Goal: Feedback & Contribution: Contribute content

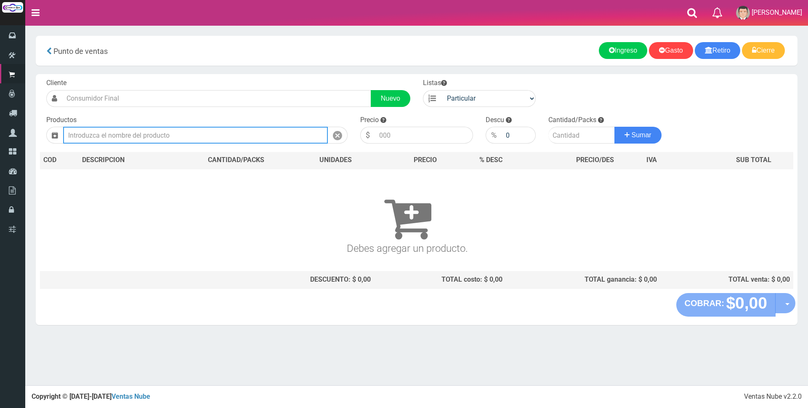
click at [284, 138] on input "text" at bounding box center [195, 135] width 265 height 17
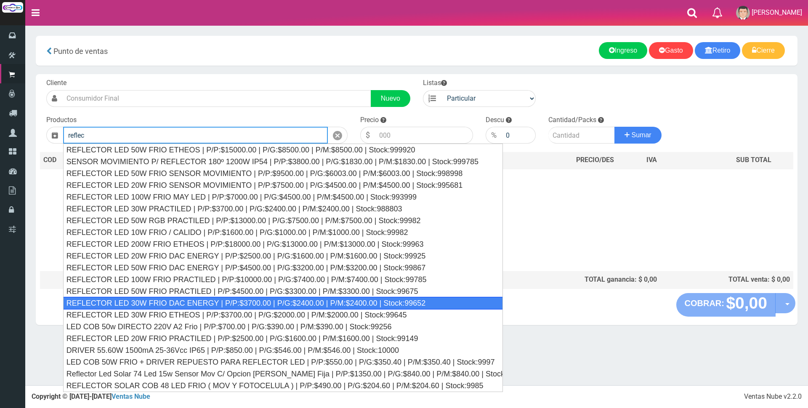
click at [221, 303] on div "REFLECTOR LED 30W FRIO DAC ENERGY | P/P:$3700.00 | P/G:$2400.00 | P/M:$2400.00 …" at bounding box center [283, 303] width 440 height 13
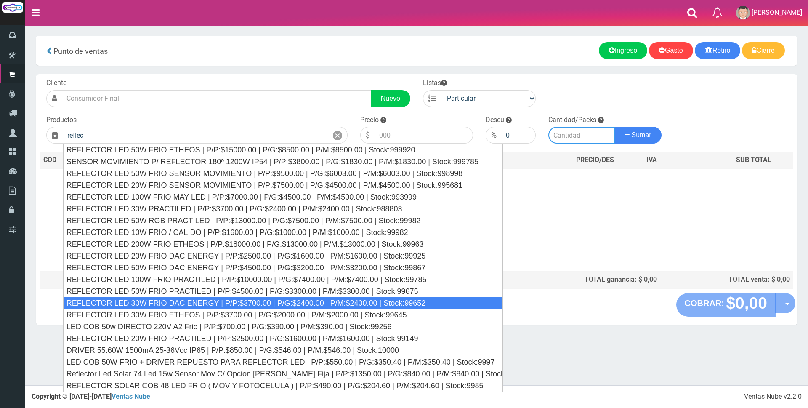
type input "REFLECTOR LED 30W FRIO DAC ENERGY | P/P:$3700.00 | P/G:$2400.00 | P/M:$2400.00 …"
type input "3700.00"
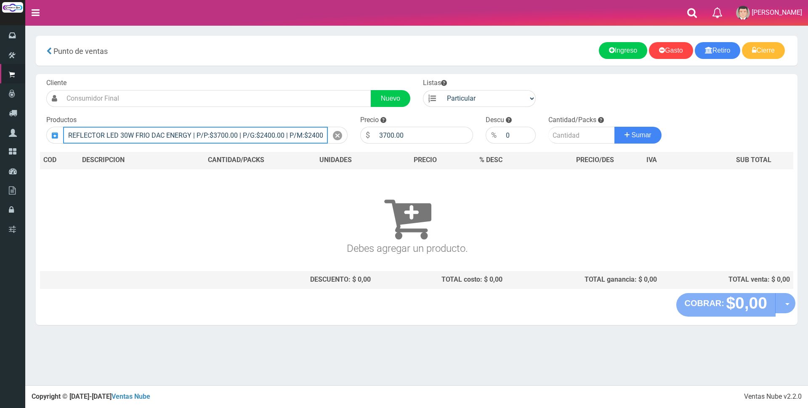
drag, startPoint x: 191, startPoint y: 135, endPoint x: 57, endPoint y: 130, distance: 133.9
click at [57, 130] on div "REFLECTOR LED 30W FRIO DAC ENERGY | P/P:$3700.00 | P/G:$2400.00 | P/M:$2400.00 …" at bounding box center [196, 135] width 301 height 17
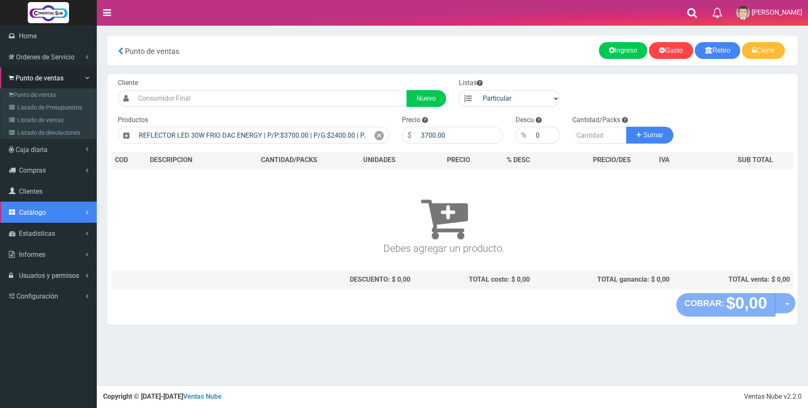
click at [28, 210] on span "Catálogo" at bounding box center [32, 212] width 27 height 8
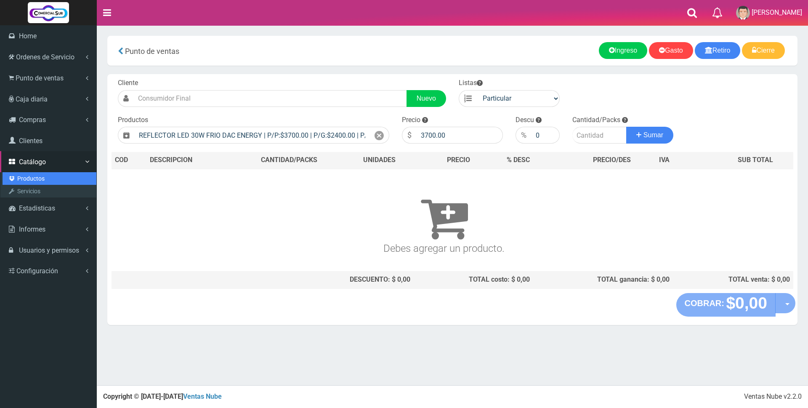
click at [26, 180] on link "Productos" at bounding box center [50, 178] width 94 height 13
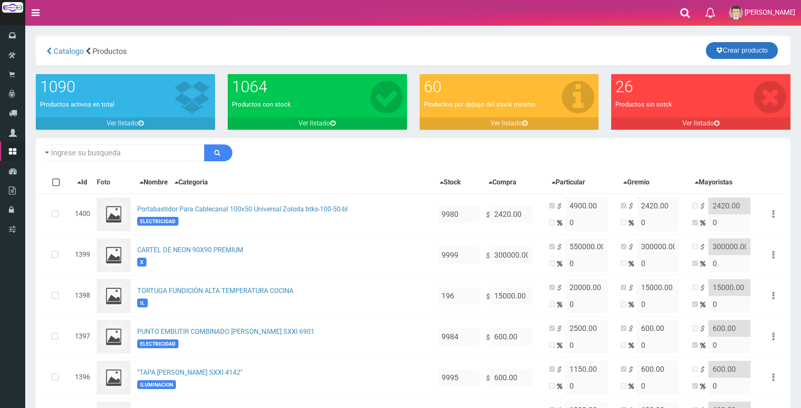
click at [726, 47] on link "Crear producto" at bounding box center [742, 50] width 72 height 17
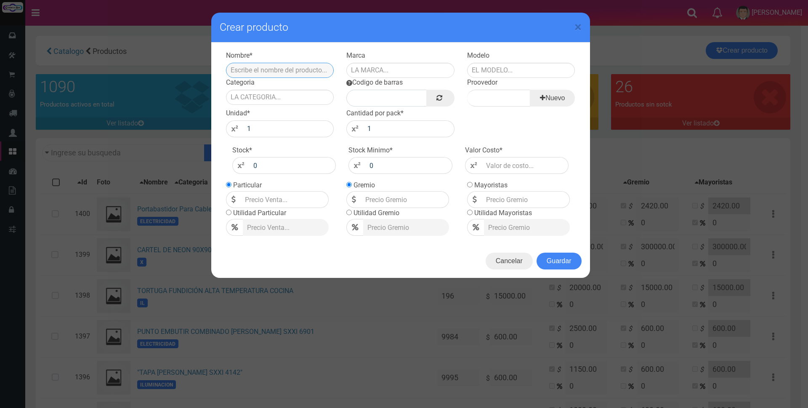
paste input "REFLECTOR LED 30W FRIO DAC ENERGY"
click at [290, 70] on input "REFLECTOR LED 30W FRIO DAC ENERGY" at bounding box center [280, 70] width 108 height 15
type input "REFLECTOR LED 30W CALIDO DAC ENERGY"
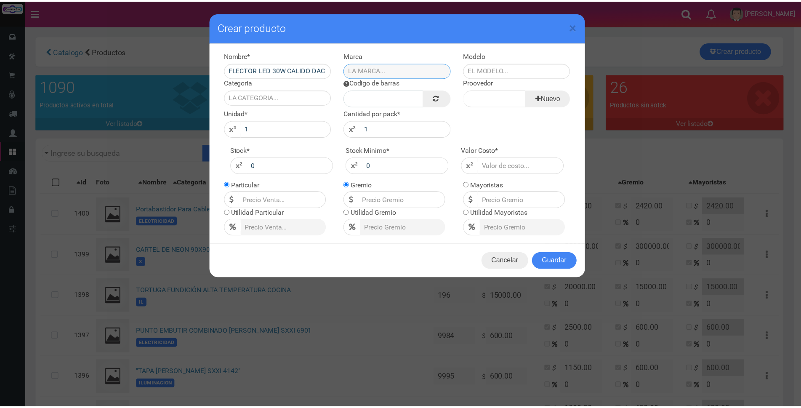
scroll to position [0, 0]
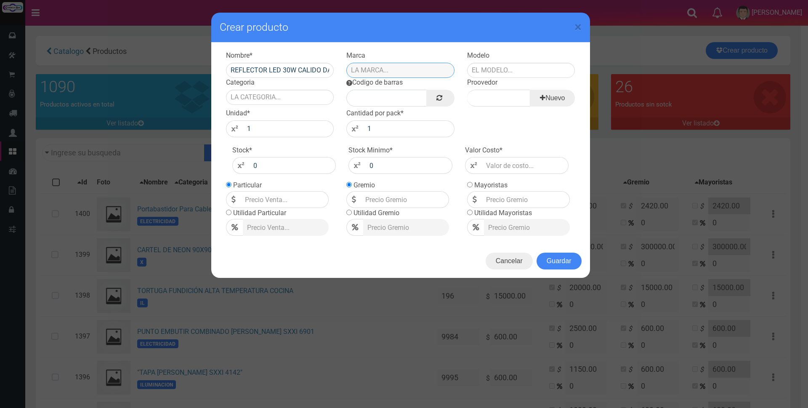
click at [405, 72] on input "text" at bounding box center [400, 70] width 108 height 15
click at [428, 98] on div "DAC ENERGY" at bounding box center [400, 96] width 108 height 13
type input "DAC ENERGY"
click at [487, 69] on input "text" at bounding box center [521, 70] width 108 height 15
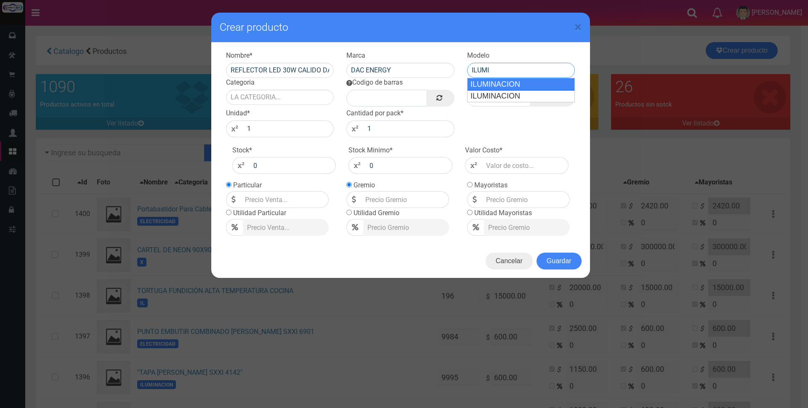
drag, startPoint x: 493, startPoint y: 89, endPoint x: 487, endPoint y: 89, distance: 5.9
click at [492, 89] on div "ILUMINACION" at bounding box center [521, 84] width 108 height 13
type input "ILUMINACION"
click at [444, 95] on link at bounding box center [440, 98] width 28 height 17
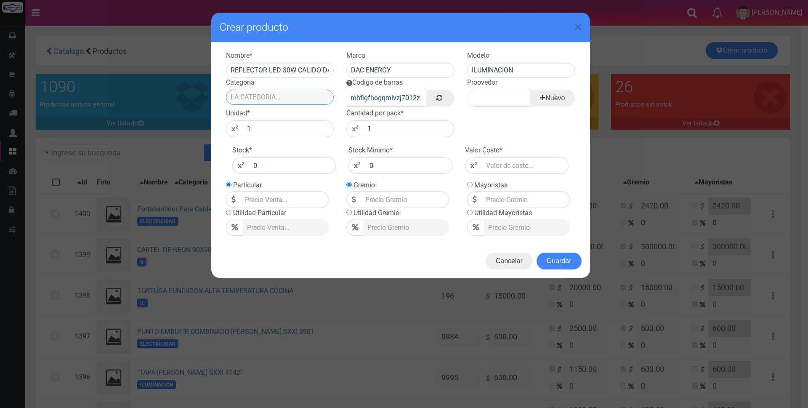
click at [317, 98] on input "Categoria" at bounding box center [280, 97] width 108 height 15
click at [310, 109] on div "ILUMINACION" at bounding box center [280, 111] width 108 height 13
type input "ILUMINACION"
click at [502, 99] on input "Proovedor" at bounding box center [498, 98] width 63 height 17
type input "I"
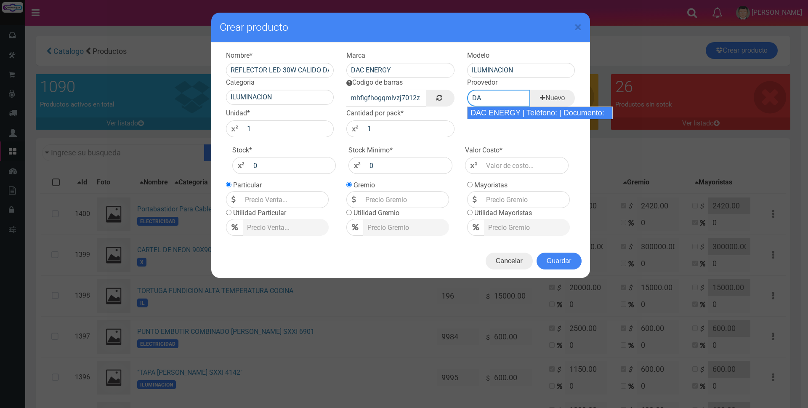
click at [502, 112] on div "DAC ENERGY | Teléfono: | Documento:" at bounding box center [540, 112] width 146 height 13
type input "DAC ENERGY | Teléfono: | Documento:"
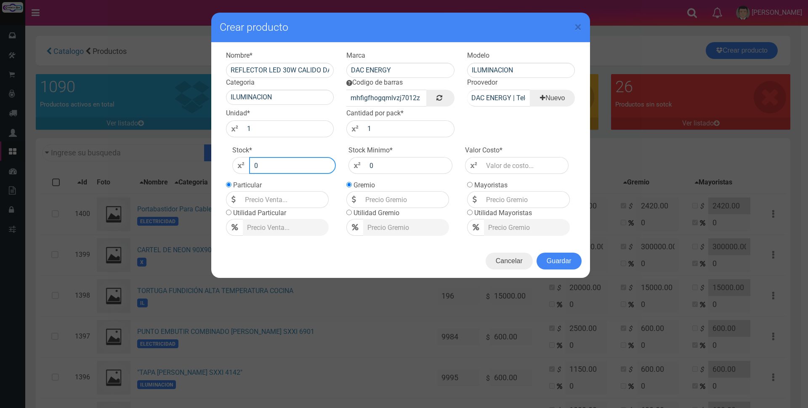
click at [282, 162] on input "0" at bounding box center [292, 165] width 87 height 17
type input "10000"
click at [523, 166] on input "number" at bounding box center [525, 165] width 87 height 17
type input "7"
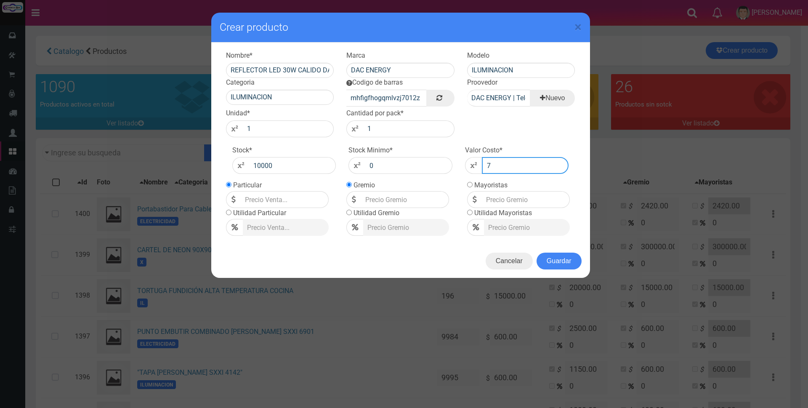
type input "7"
type input "70"
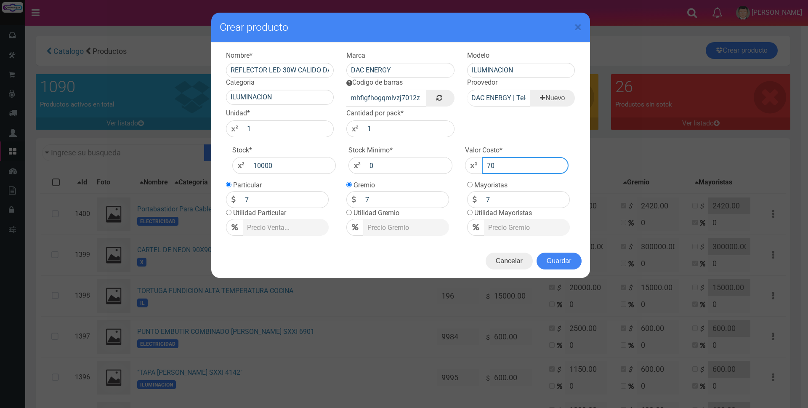
type input "70"
type input "706"
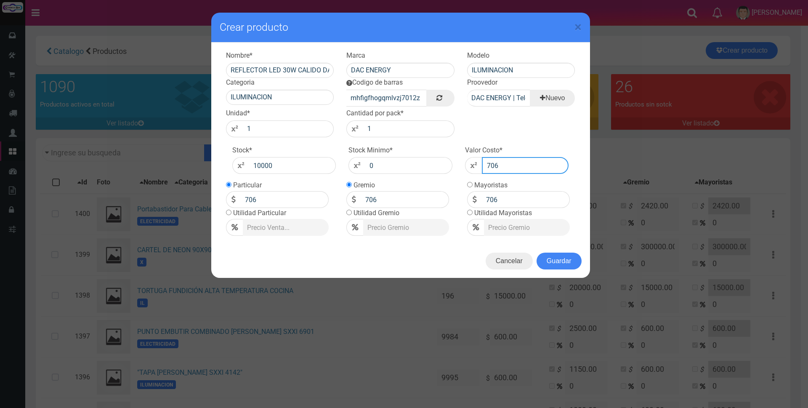
type input "7060"
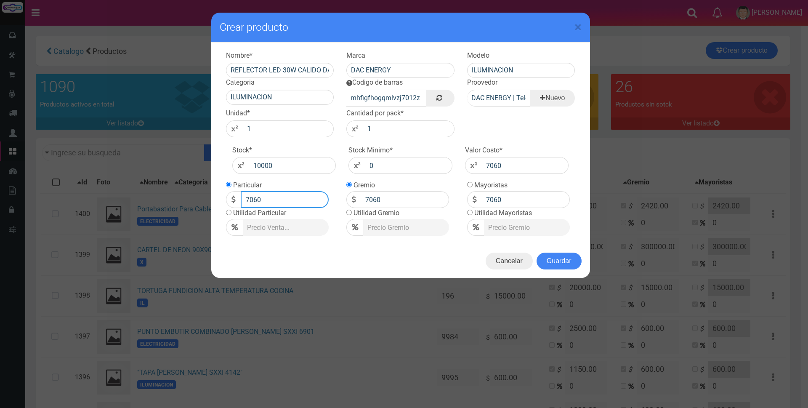
click at [283, 202] on input "7060" at bounding box center [285, 199] width 88 height 17
type input "7"
type input "10200"
click at [549, 261] on button "Guardar" at bounding box center [559, 261] width 45 height 17
